Goal: Task Accomplishment & Management: Manage account settings

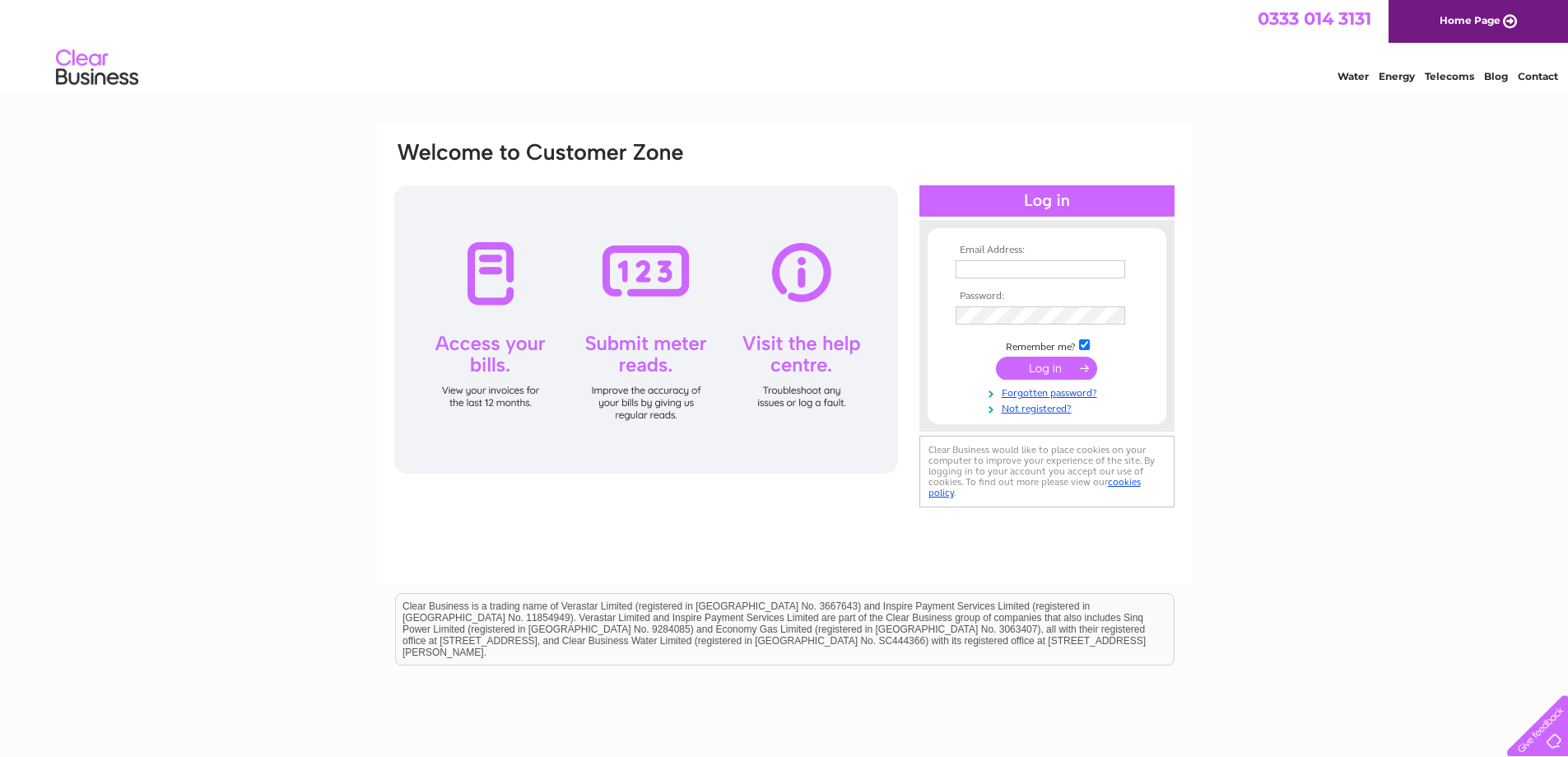
type input "andy.argyle@elygra.co.uk"
click at [1069, 369] on input "submit" at bounding box center [1046, 368] width 102 height 23
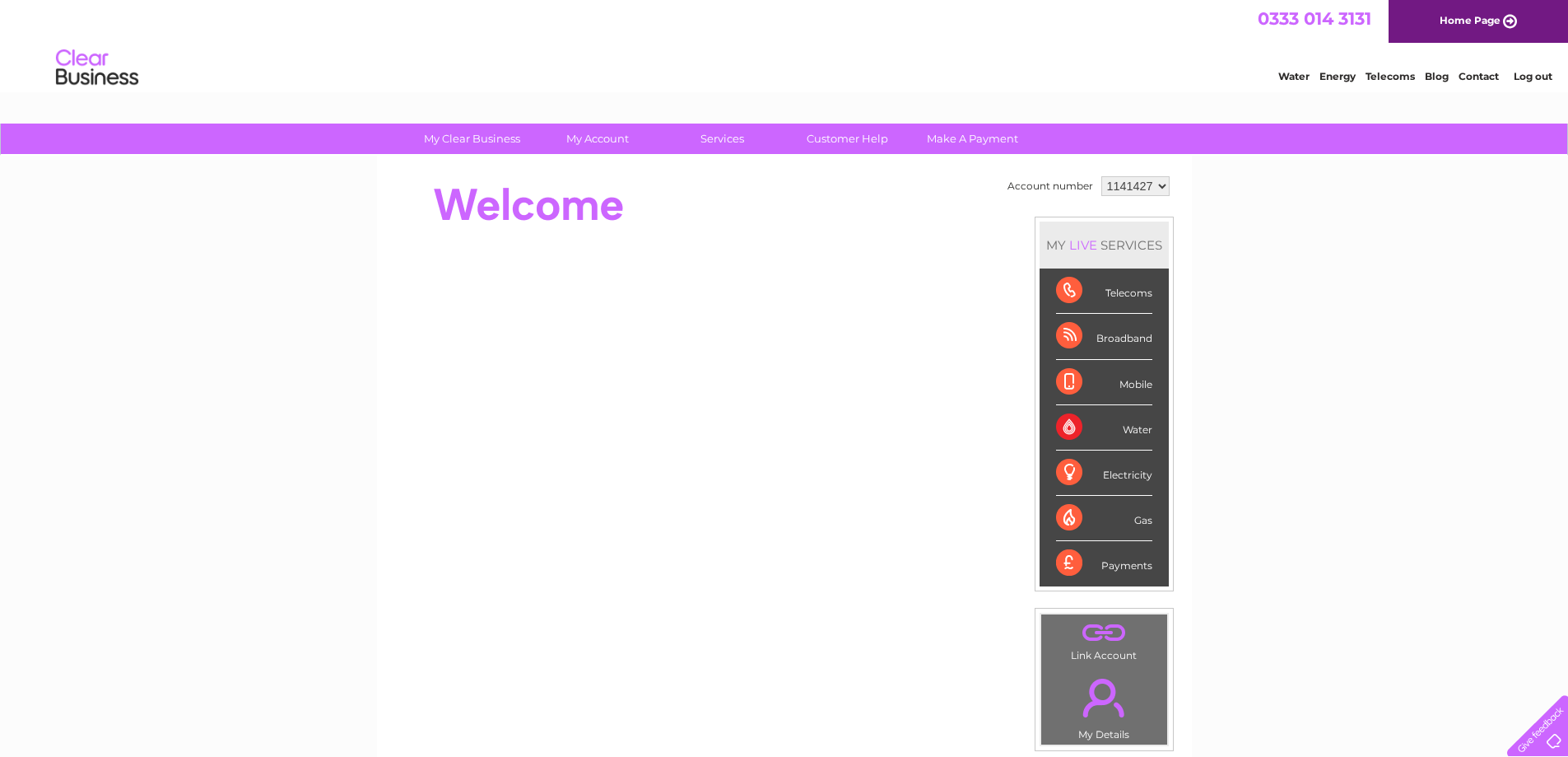
click at [1142, 188] on select "1141427 1141428 1141442 1141447" at bounding box center [1135, 186] width 68 height 20
select select "1141442"
click at [1102, 176] on select "1141427 1141428 1141442 1141447" at bounding box center [1135, 186] width 68 height 20
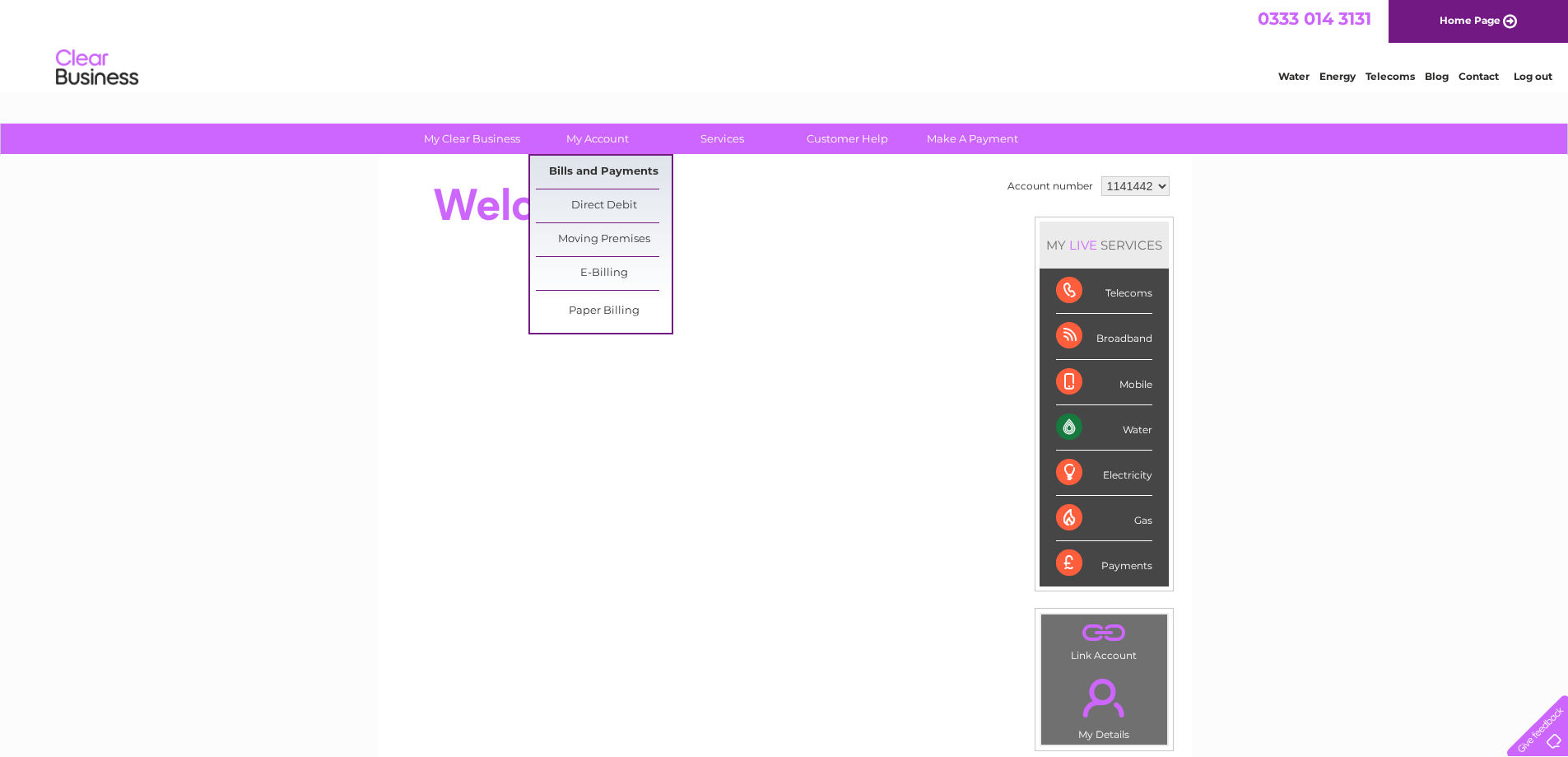
click at [598, 170] on link "Bills and Payments" at bounding box center [603, 172] width 136 height 33
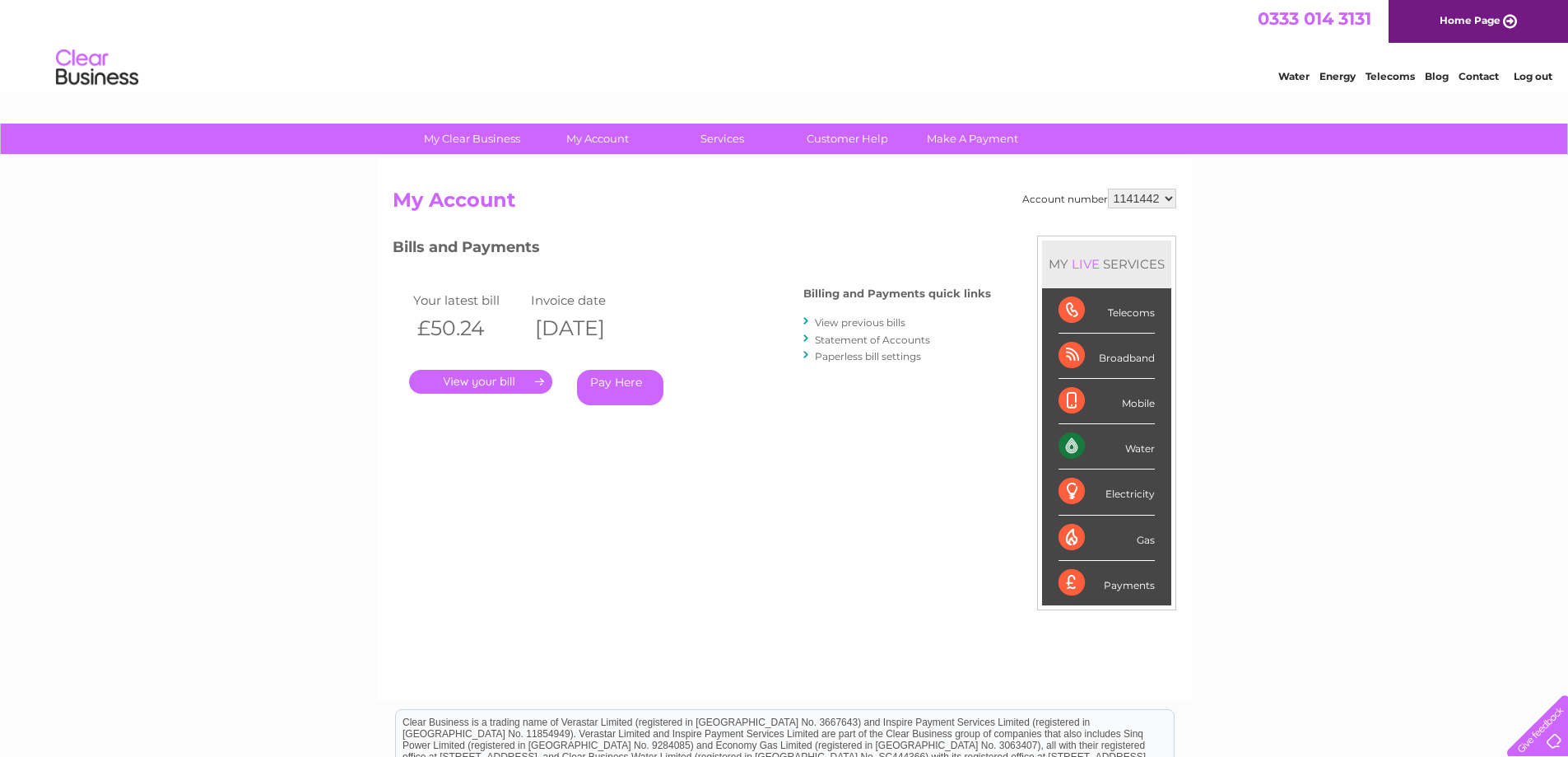
click at [501, 377] on link "." at bounding box center [481, 381] width 143 height 24
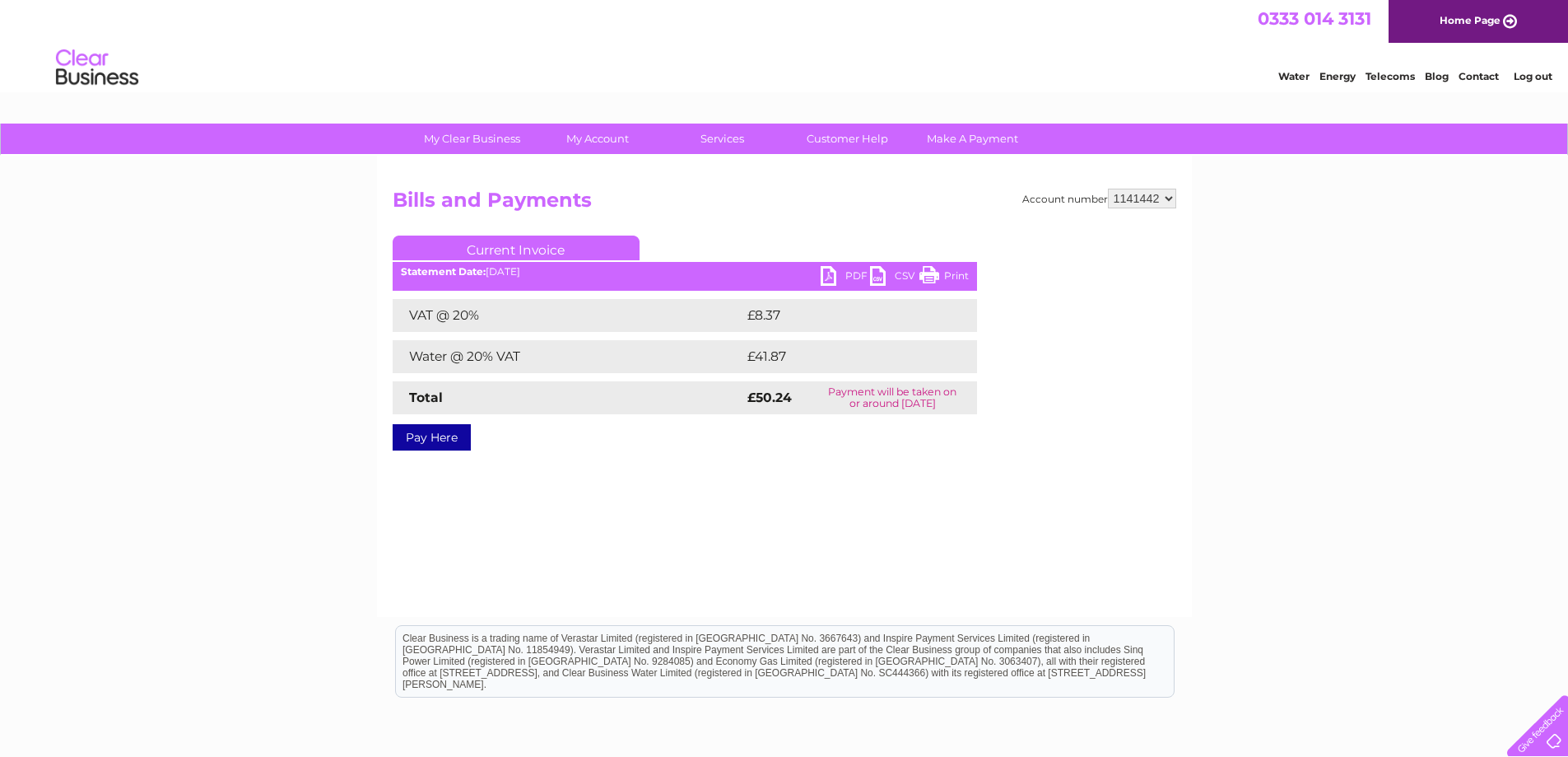
click at [852, 270] on link "PDF" at bounding box center [845, 278] width 49 height 24
